Goal: Navigation & Orientation: Find specific page/section

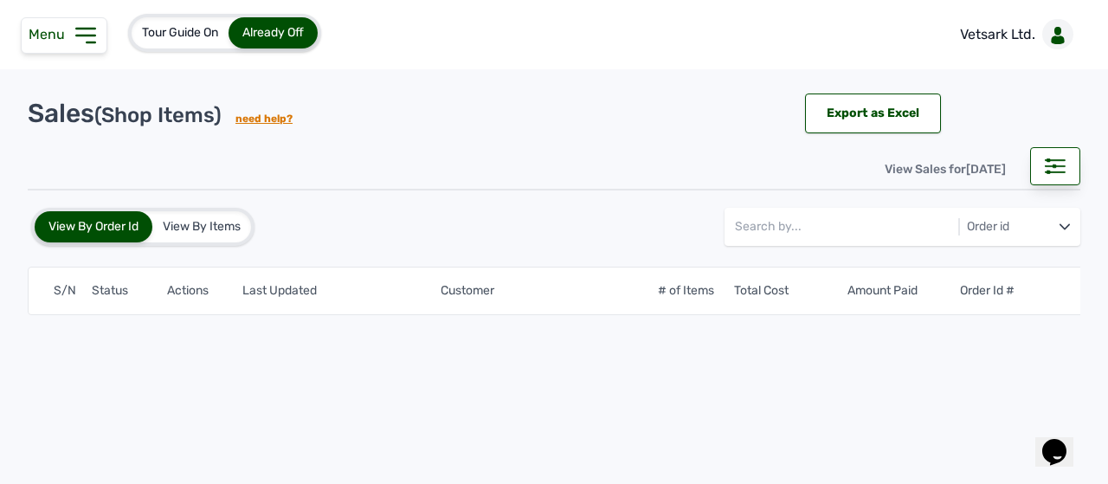
click at [79, 34] on icon at bounding box center [85, 36] width 18 height 14
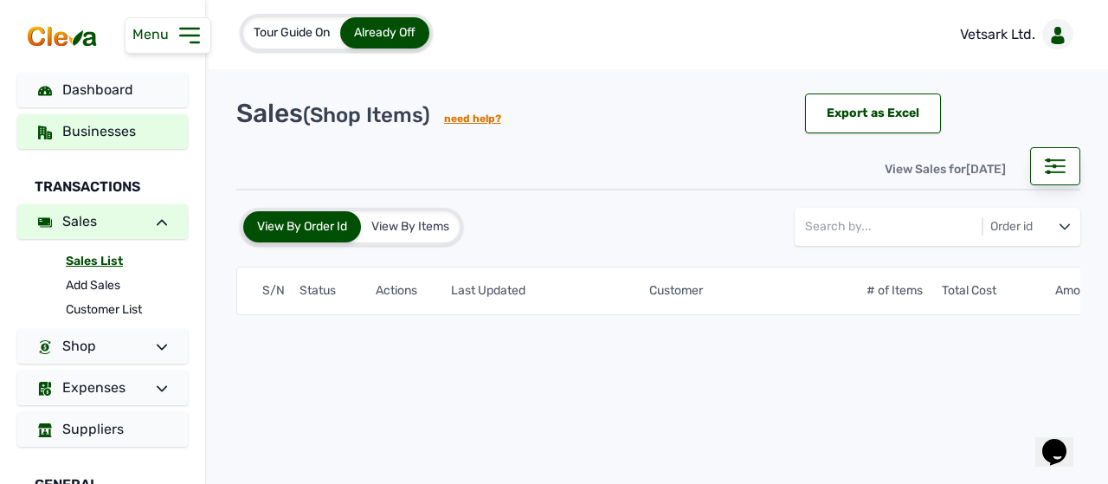
click at [81, 138] on span "Businesses" at bounding box center [99, 131] width 74 height 16
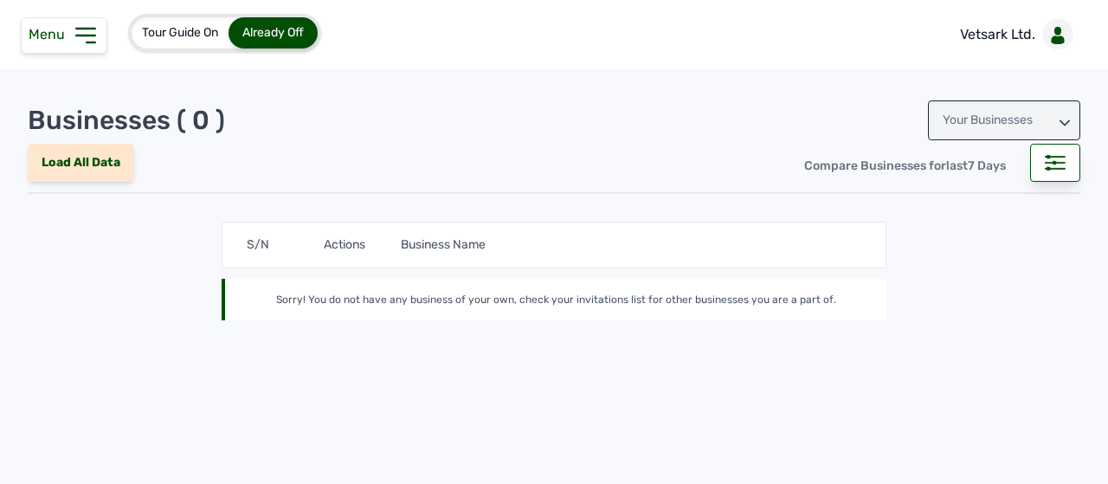
click at [45, 48] on div "Menu" at bounding box center [64, 35] width 87 height 36
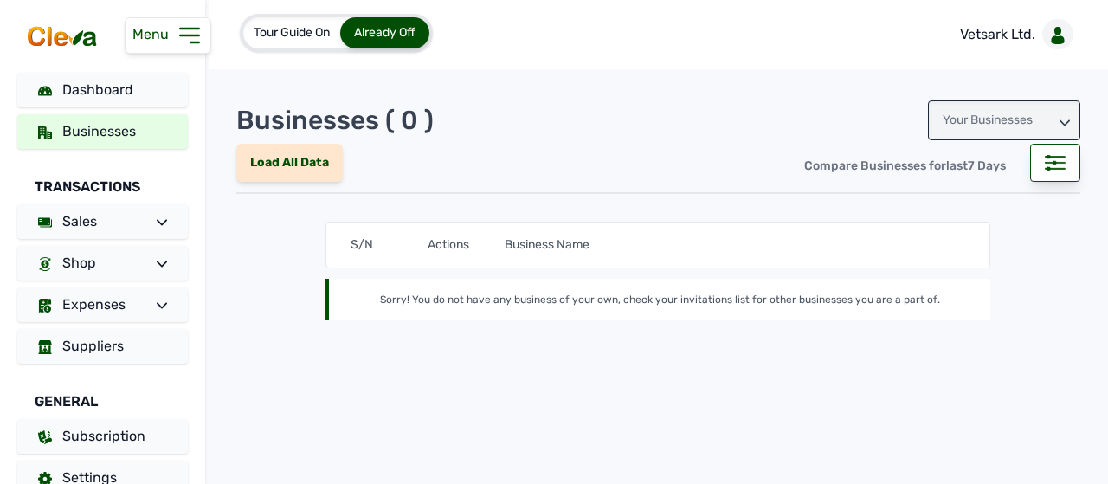
click at [260, 148] on div "Load All Data" at bounding box center [289, 157] width 106 height 39
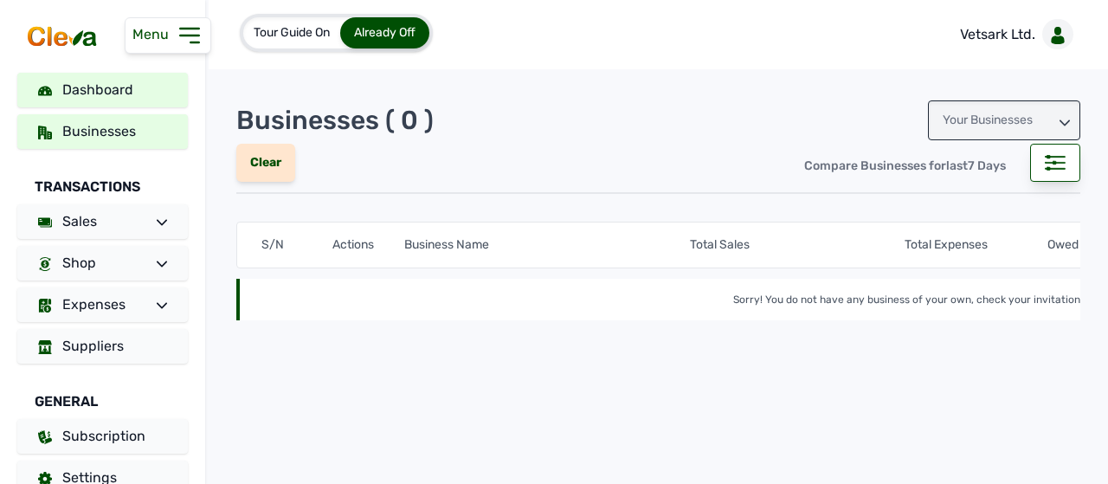
click at [94, 96] on span "Dashboard" at bounding box center [97, 89] width 71 height 16
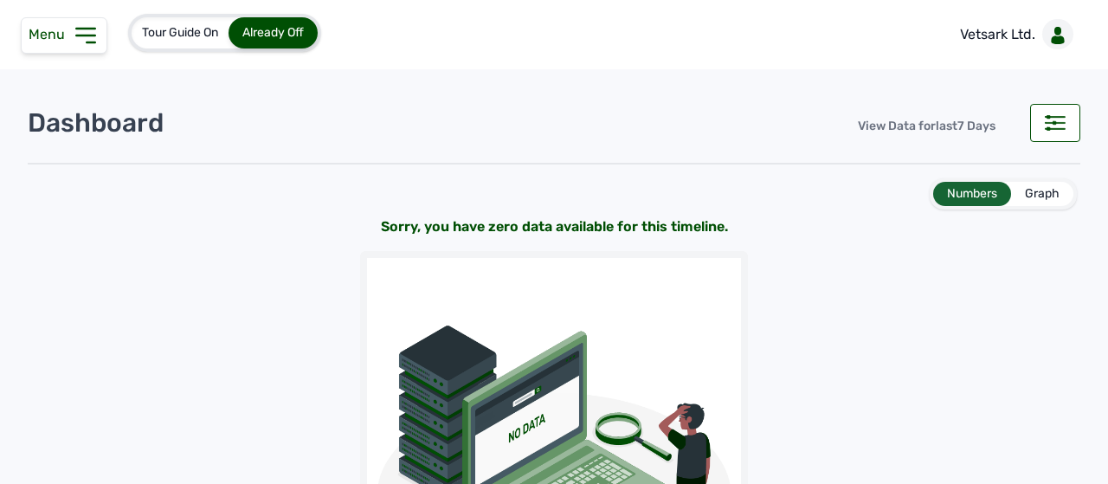
click at [85, 34] on icon at bounding box center [86, 36] width 28 height 28
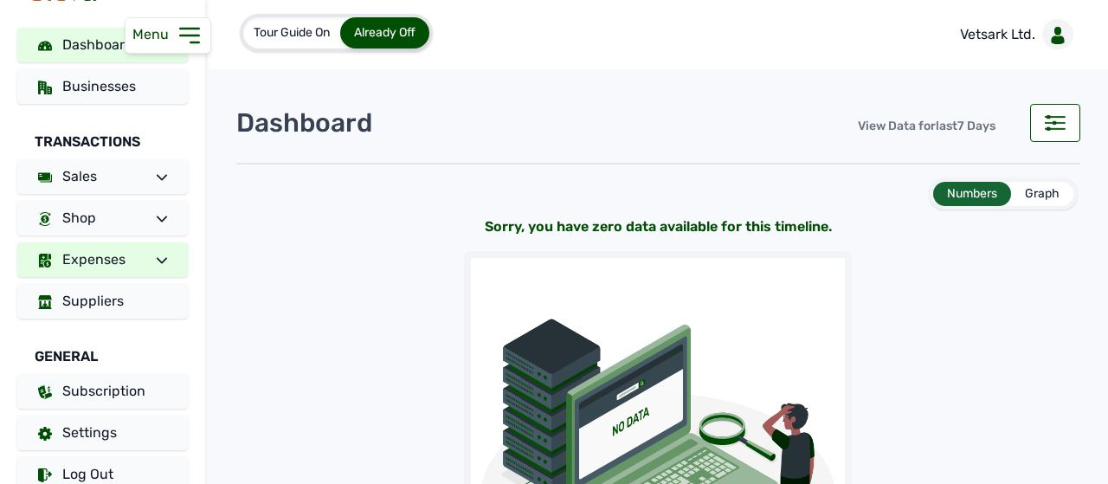
scroll to position [69, 0]
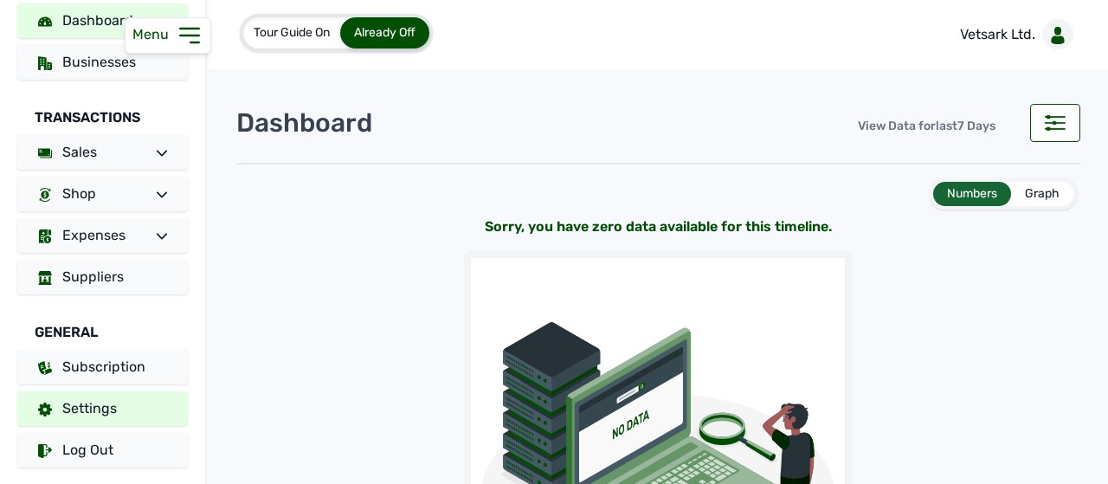
click at [80, 409] on span "Settings" at bounding box center [89, 408] width 55 height 16
